Goal: Book appointment/travel/reservation

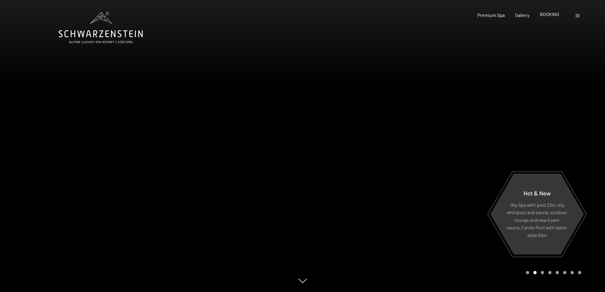
click at [549, 13] on span "BOOKING" at bounding box center [549, 14] width 19 height 6
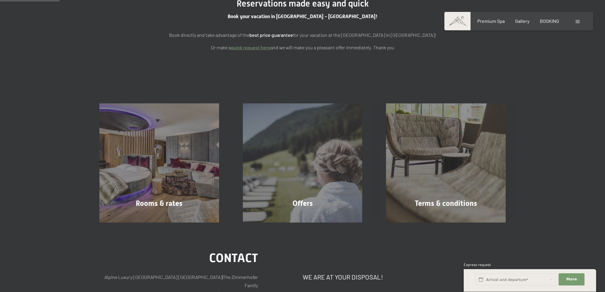
scroll to position [119, 0]
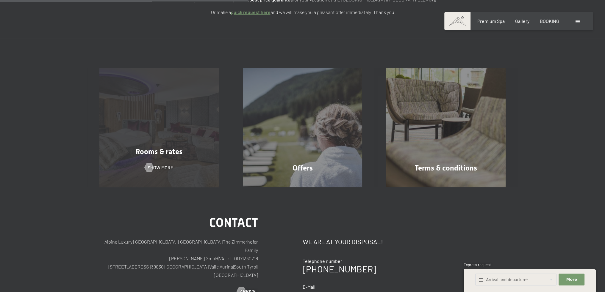
click at [183, 146] on div "Rooms & rates Show more" at bounding box center [158, 128] width 143 height 120
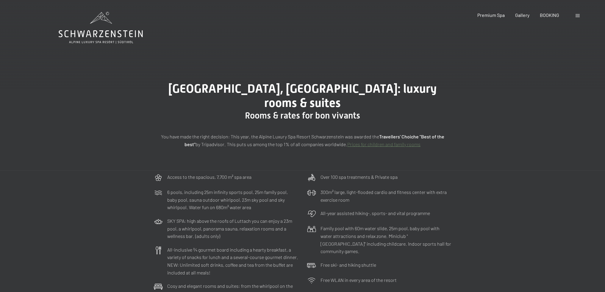
click at [119, 32] on icon at bounding box center [101, 28] width 84 height 32
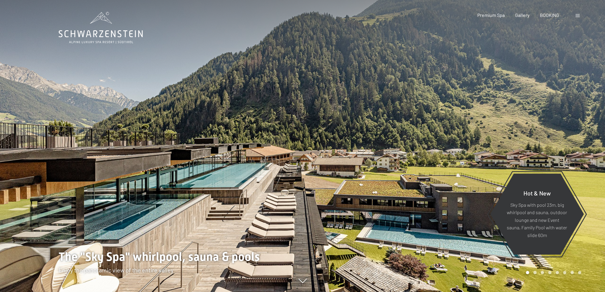
click at [579, 15] on span at bounding box center [577, 15] width 4 height 3
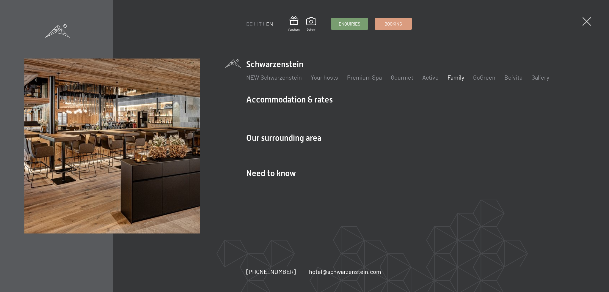
click at [456, 78] on link "Family" at bounding box center [456, 77] width 17 height 7
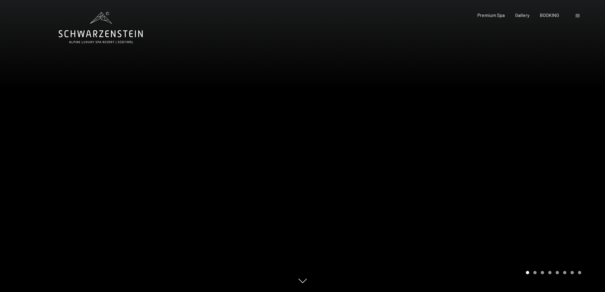
click at [506, 179] on div at bounding box center [454, 146] width 303 height 292
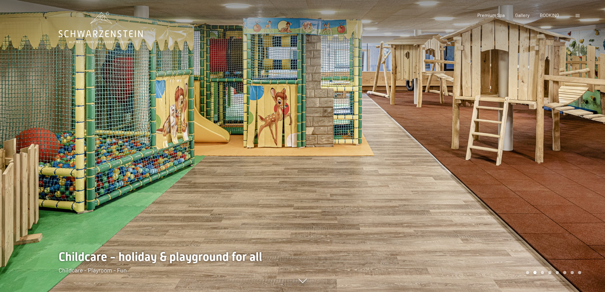
click at [508, 179] on div at bounding box center [454, 146] width 303 height 292
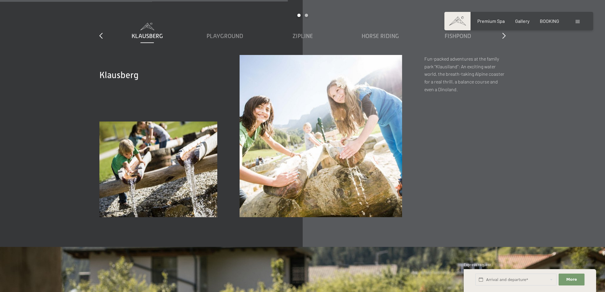
scroll to position [2284, 0]
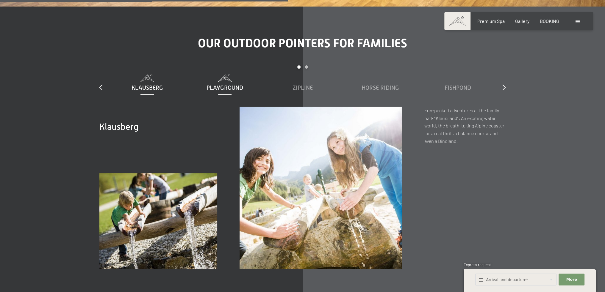
click at [222, 84] on span "Playground" at bounding box center [224, 87] width 37 height 7
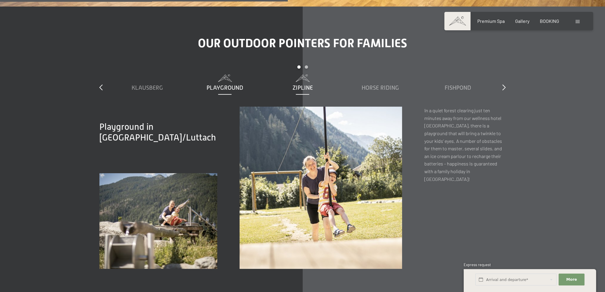
click at [307, 84] on span "Zipline" at bounding box center [302, 87] width 20 height 7
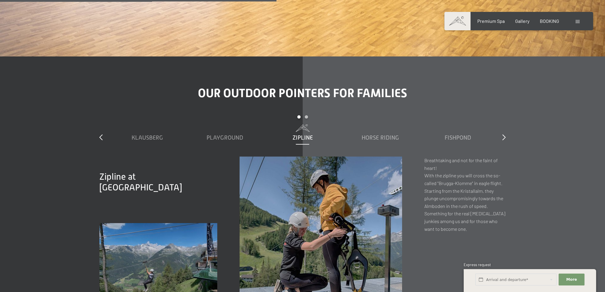
scroll to position [2194, 0]
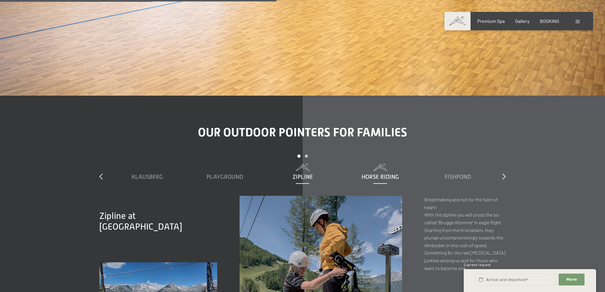
click at [370, 174] on span "Horse riding" at bounding box center [379, 177] width 37 height 7
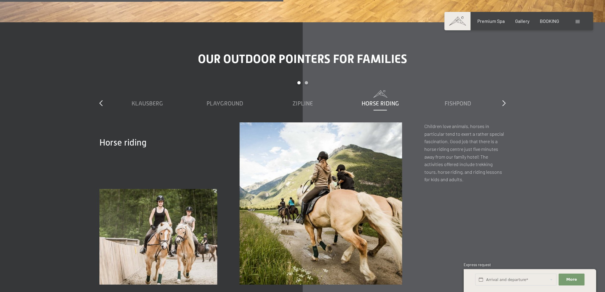
scroll to position [2313, 0]
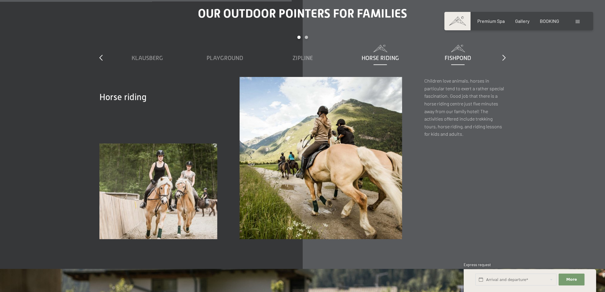
click at [454, 55] on span "Fishpond" at bounding box center [457, 58] width 26 height 7
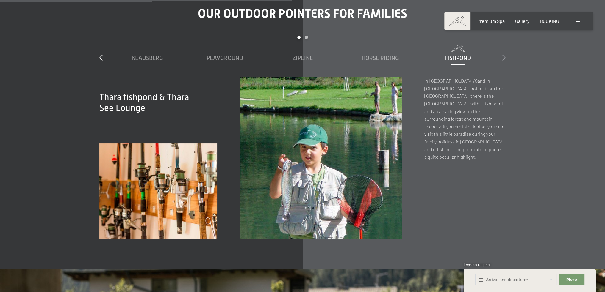
click at [504, 54] on div at bounding box center [503, 58] width 3 height 8
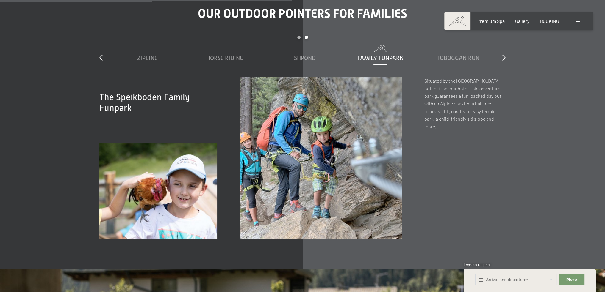
click at [386, 55] on span "Family Funpark" at bounding box center [380, 58] width 46 height 7
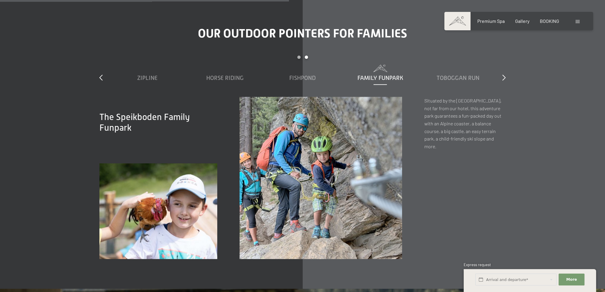
scroll to position [2284, 0]
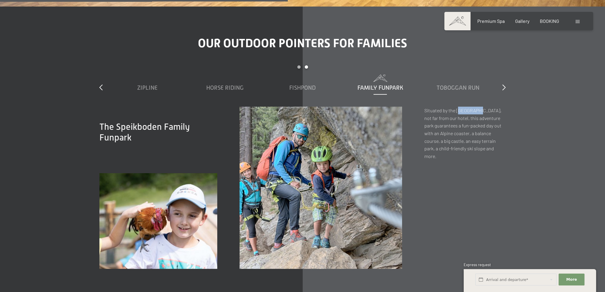
drag, startPoint x: 479, startPoint y: 103, endPoint x: 458, endPoint y: 104, distance: 21.4
click at [458, 107] on p "Situated by the Speikboden valley terminal, not far from our hotel, this advent…" at bounding box center [464, 133] width 81 height 53
drag, startPoint x: 497, startPoint y: 103, endPoint x: 456, endPoint y: 102, distance: 41.1
click at [456, 107] on p "Situated by the Speikboden valley terminal, not far from our hotel, this advent…" at bounding box center [464, 133] width 81 height 53
copy p "Speikboden valley"
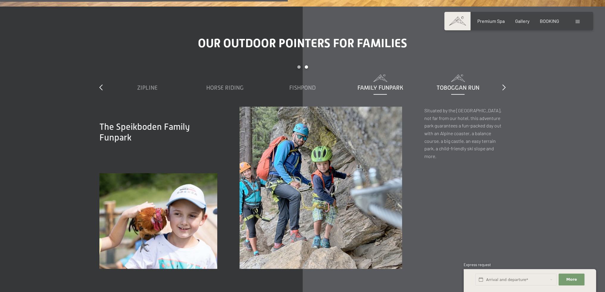
click at [453, 84] on span "Toboggan run" at bounding box center [457, 87] width 43 height 7
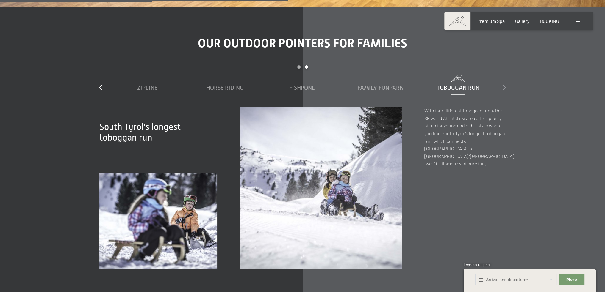
click at [502, 84] on icon at bounding box center [503, 87] width 3 height 6
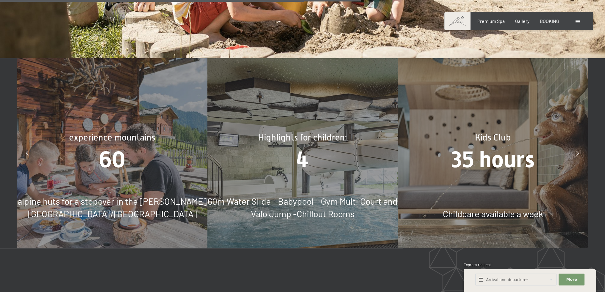
scroll to position [2856, 0]
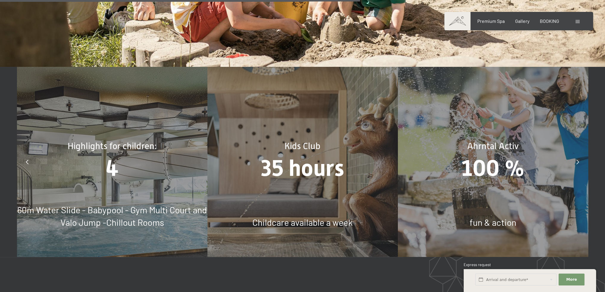
click at [576, 160] on icon at bounding box center [577, 162] width 3 height 5
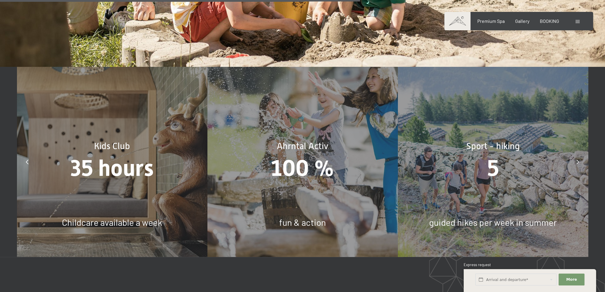
click at [576, 160] on icon at bounding box center [577, 162] width 3 height 5
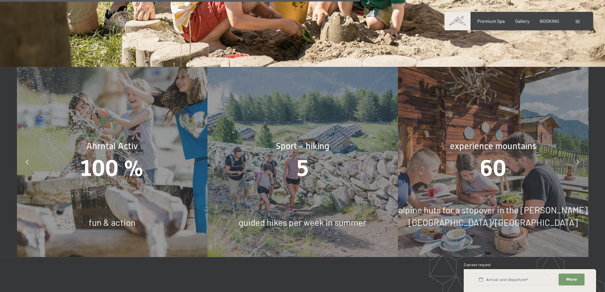
click at [576, 160] on icon at bounding box center [577, 162] width 3 height 5
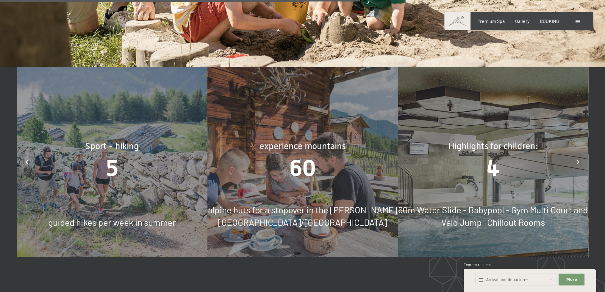
click at [576, 160] on icon at bounding box center [577, 162] width 3 height 5
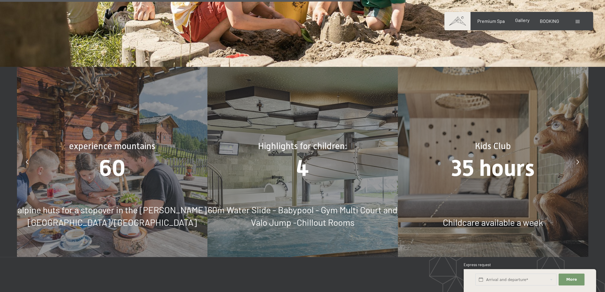
click at [518, 21] on span "Gallery" at bounding box center [522, 20] width 14 height 6
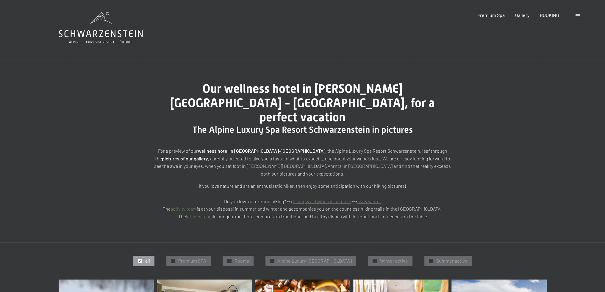
click at [579, 16] on span at bounding box center [577, 15] width 4 height 3
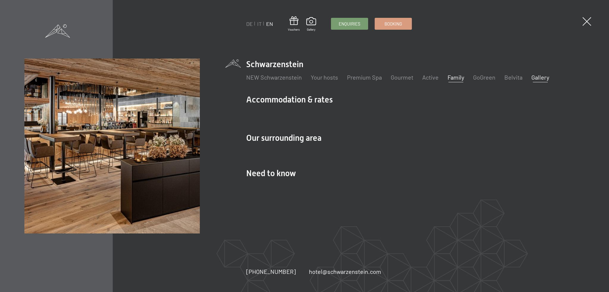
click at [449, 78] on link "Family" at bounding box center [456, 77] width 17 height 7
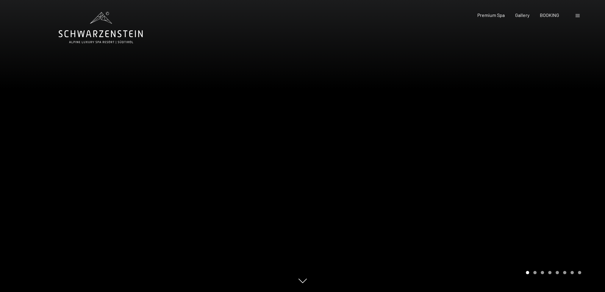
click at [564, 157] on div at bounding box center [454, 146] width 303 height 292
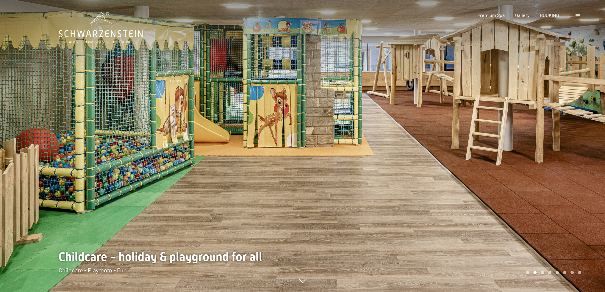
click at [564, 157] on div at bounding box center [454, 146] width 303 height 292
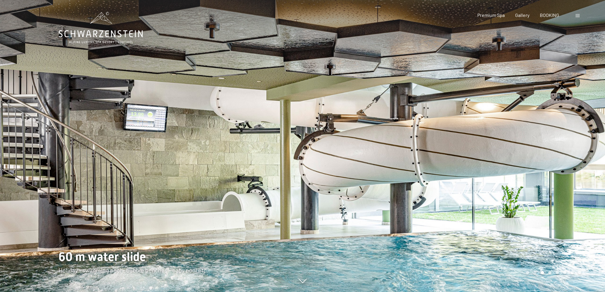
click at [500, 171] on div at bounding box center [454, 146] width 303 height 292
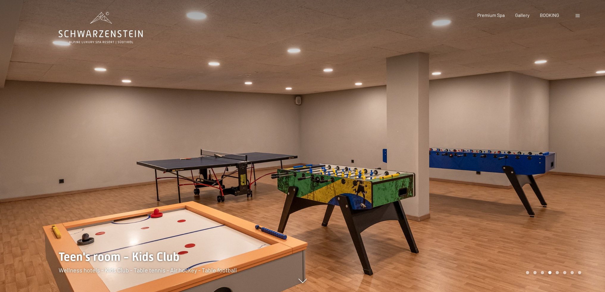
click at [501, 166] on div at bounding box center [454, 146] width 303 height 292
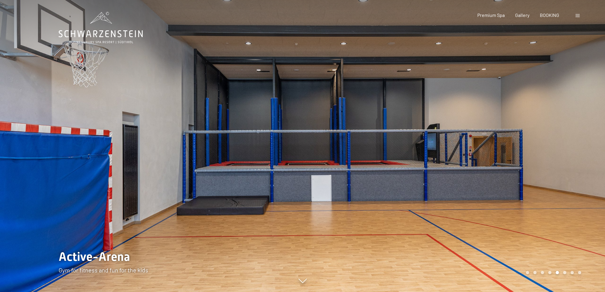
click at [501, 166] on div at bounding box center [454, 146] width 303 height 292
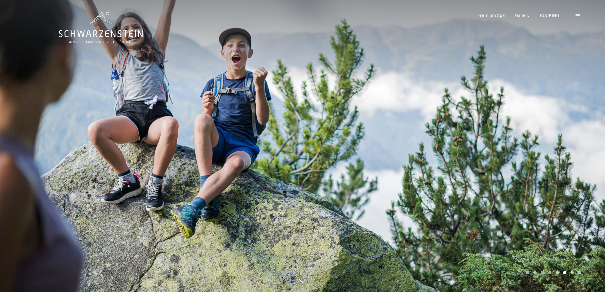
click at [42, 149] on div at bounding box center [151, 146] width 303 height 292
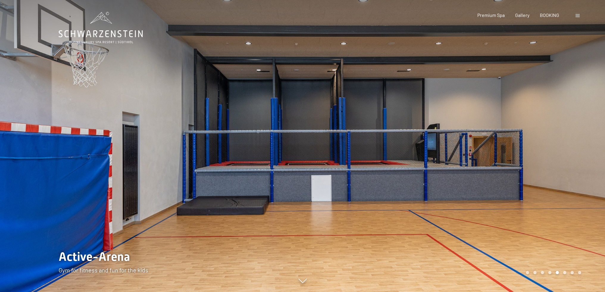
click at [496, 183] on div at bounding box center [454, 146] width 303 height 292
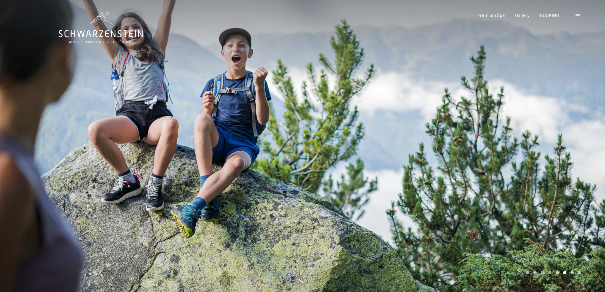
click at [496, 183] on div at bounding box center [454, 146] width 303 height 292
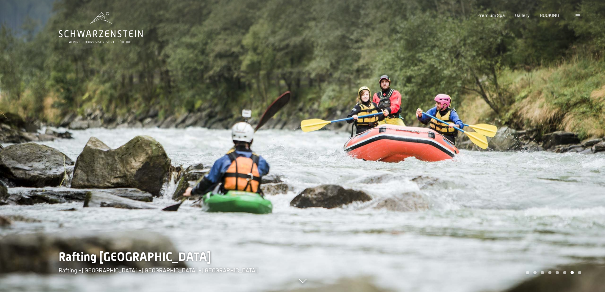
click at [496, 183] on div at bounding box center [454, 146] width 303 height 292
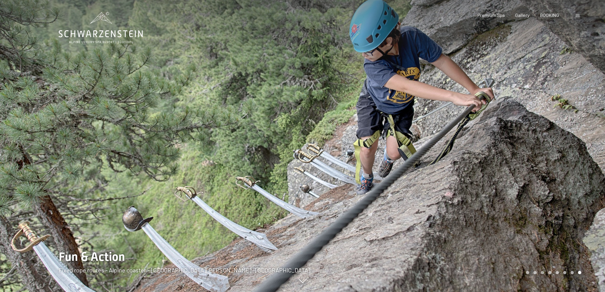
click at [496, 183] on div at bounding box center [454, 146] width 303 height 292
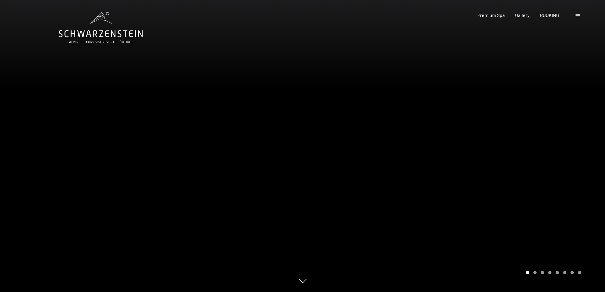
click at [496, 183] on div at bounding box center [454, 146] width 303 height 292
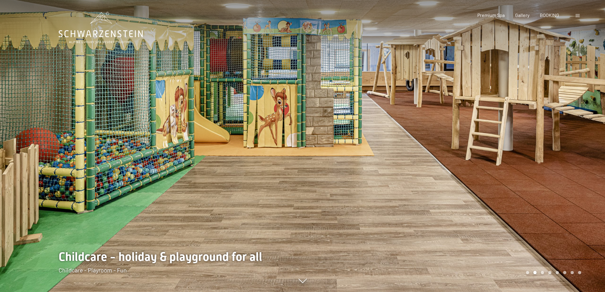
click at [578, 16] on span at bounding box center [577, 15] width 4 height 3
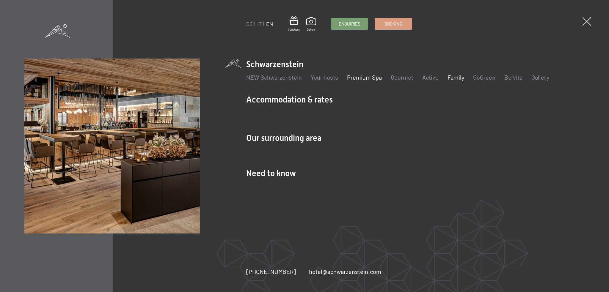
click at [361, 77] on link "Premium Spa" at bounding box center [364, 77] width 35 height 7
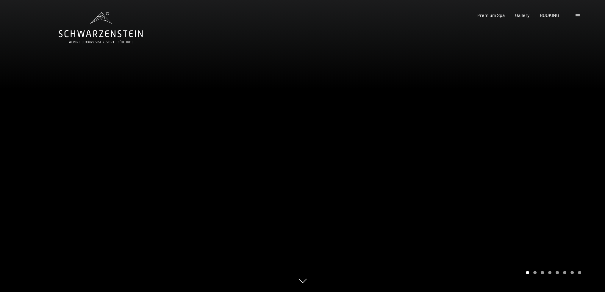
click at [472, 137] on div at bounding box center [454, 146] width 303 height 292
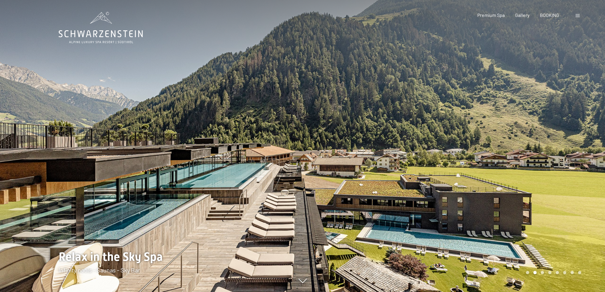
click at [471, 134] on div at bounding box center [454, 146] width 303 height 292
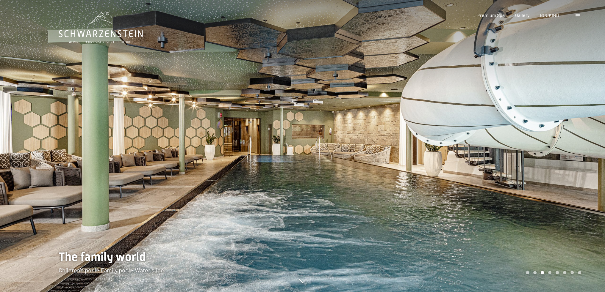
click at [508, 162] on div at bounding box center [454, 146] width 303 height 292
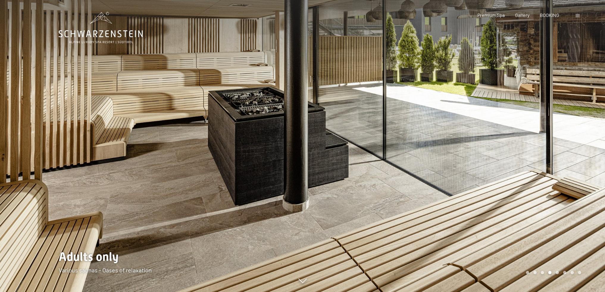
click at [508, 162] on div at bounding box center [454, 146] width 303 height 292
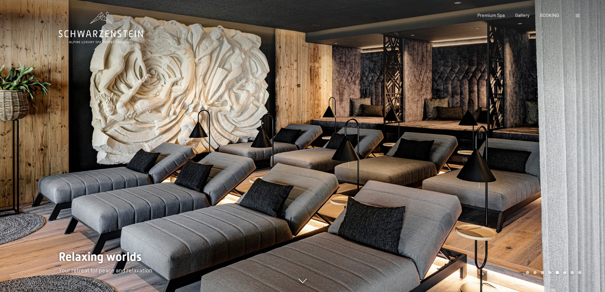
click at [508, 162] on div at bounding box center [454, 146] width 303 height 292
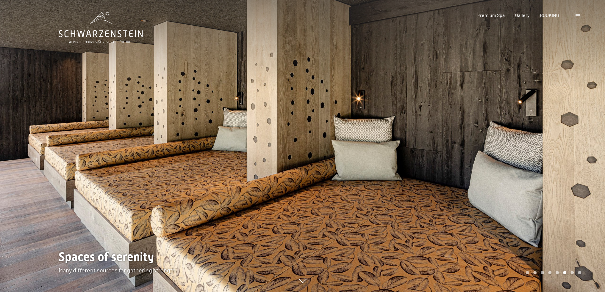
click at [508, 162] on div at bounding box center [454, 146] width 303 height 292
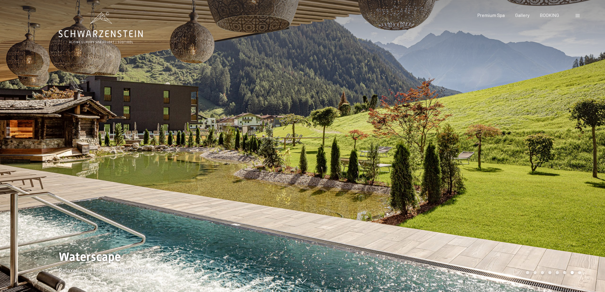
click at [508, 162] on div at bounding box center [454, 146] width 303 height 292
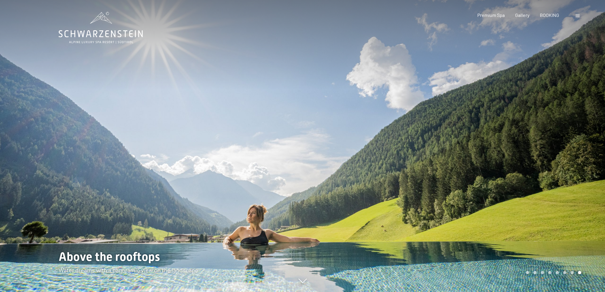
click at [508, 162] on div at bounding box center [454, 146] width 303 height 292
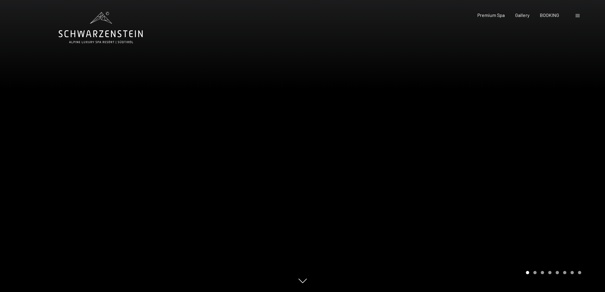
click at [508, 162] on div at bounding box center [454, 146] width 303 height 292
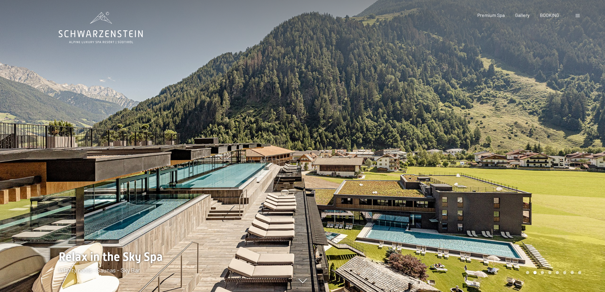
click at [508, 162] on div at bounding box center [454, 146] width 303 height 292
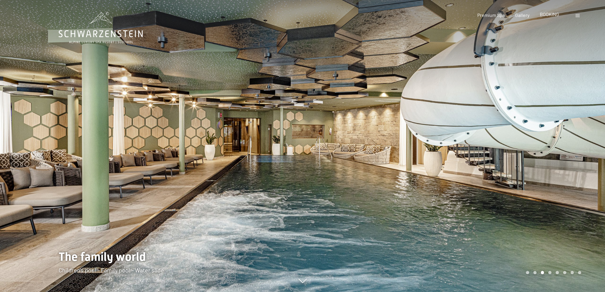
click at [548, 15] on span "BOOKING" at bounding box center [549, 14] width 19 height 6
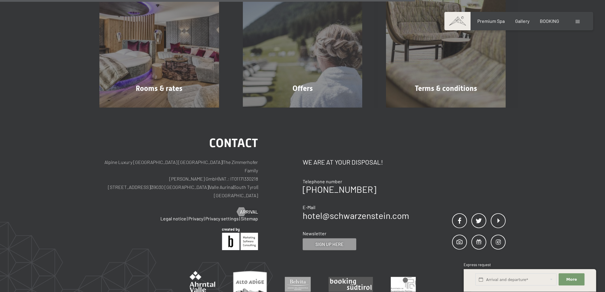
scroll to position [208, 0]
